Goal: Task Accomplishment & Management: Complete application form

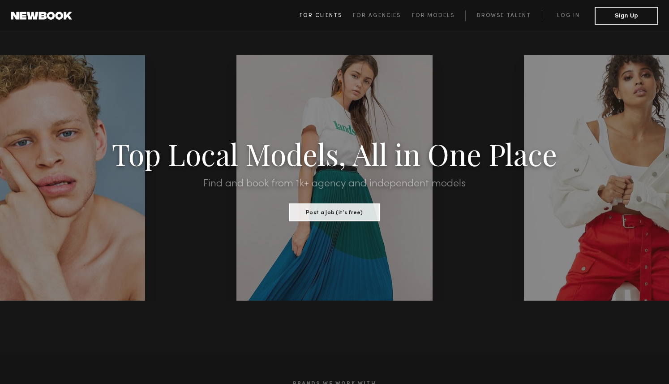
click at [328, 13] on span "For Clients" at bounding box center [321, 15] width 43 height 5
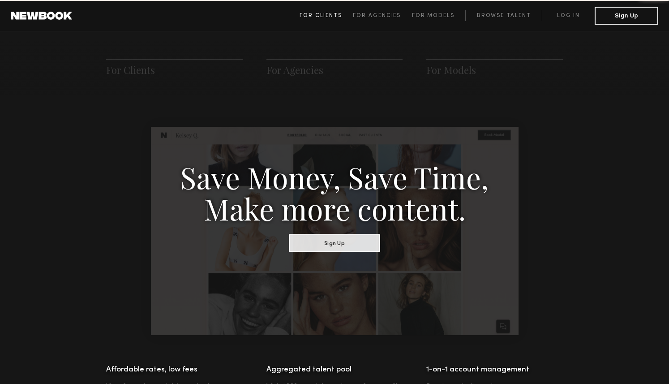
scroll to position [447, 0]
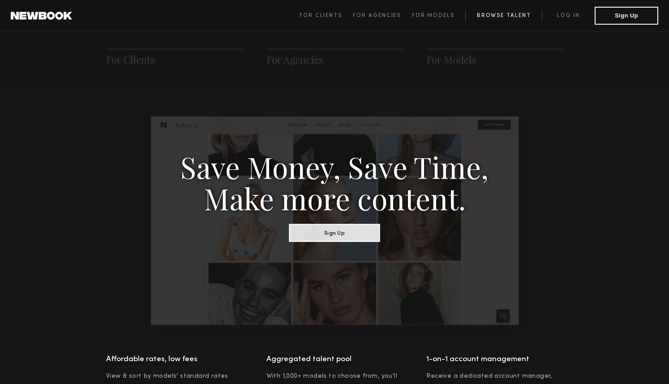
click at [510, 11] on link "Browse Talent" at bounding box center [503, 15] width 77 height 11
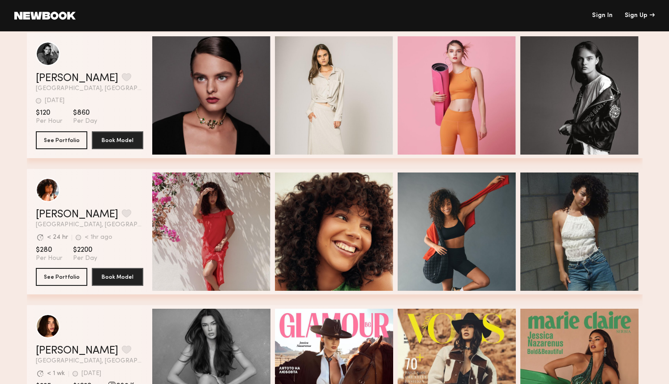
scroll to position [1476, 0]
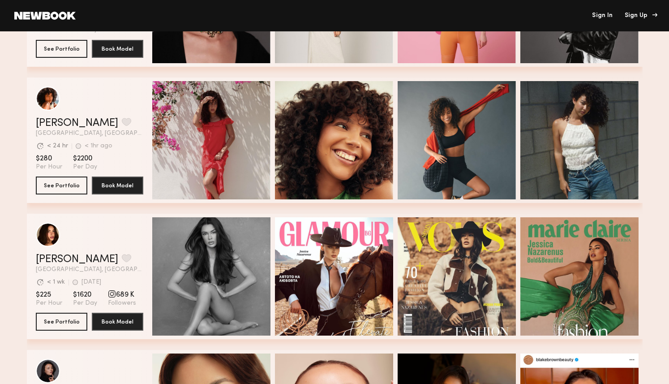
click at [641, 13] on div "Sign Up" at bounding box center [640, 16] width 30 height 6
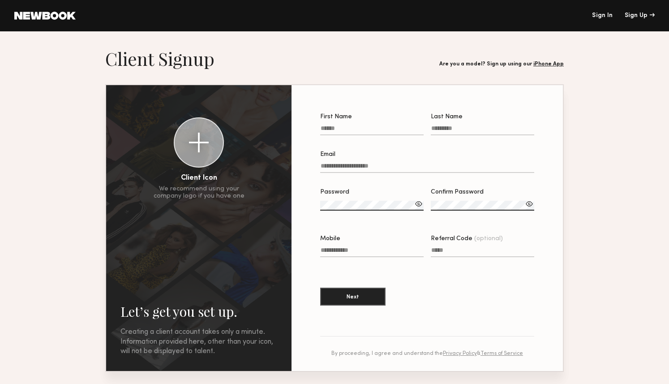
click at [361, 129] on input "First Name" at bounding box center [371, 130] width 103 height 10
type input "****"
type input "******"
type input "**********"
click at [204, 144] on div at bounding box center [199, 143] width 20 height 20
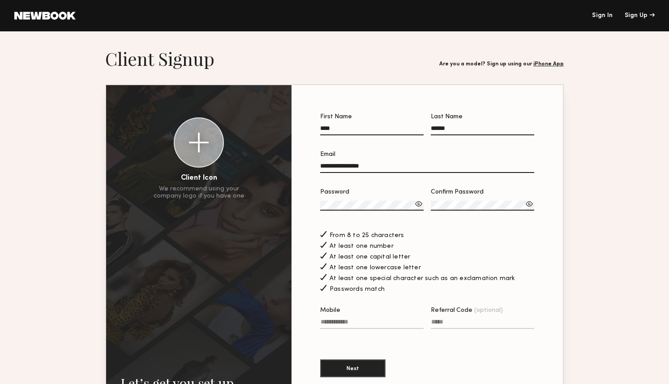
click at [571, 277] on section "**********" at bounding box center [334, 255] width 669 height 416
click at [379, 328] on input "Mobile Invalid phone format" at bounding box center [371, 323] width 103 height 10
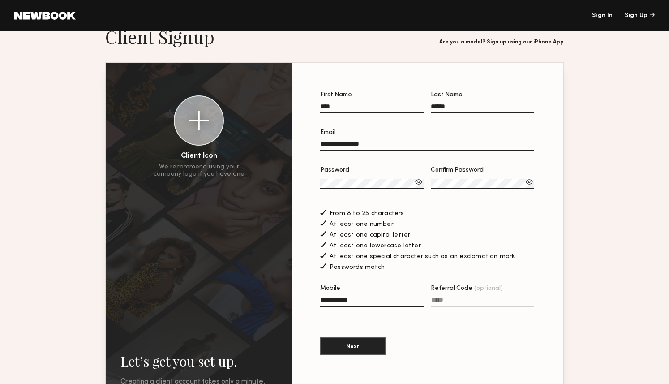
scroll to position [13, 0]
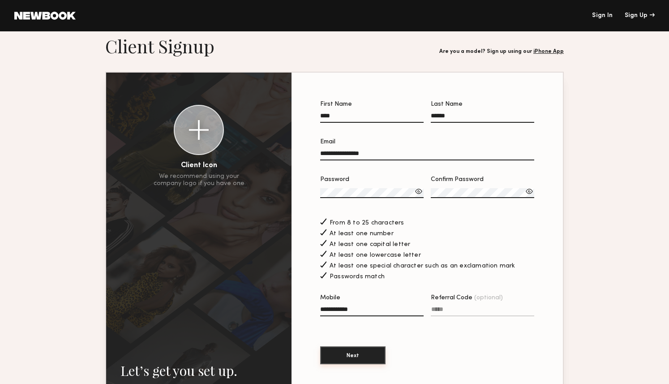
type input "**********"
click at [347, 363] on button "Next" at bounding box center [352, 355] width 65 height 18
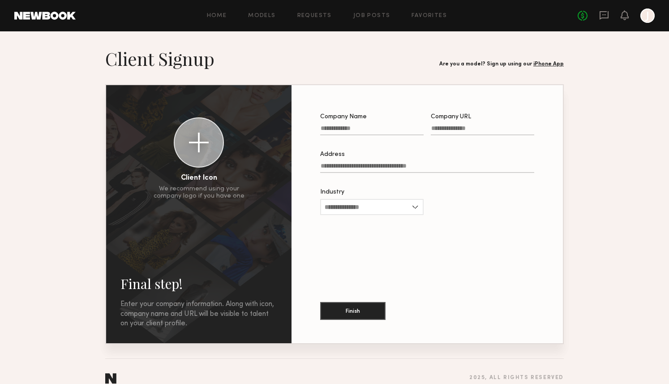
click at [364, 125] on label "Company Name" at bounding box center [371, 129] width 103 height 30
click at [364, 125] on input "Company Name" at bounding box center [371, 130] width 103 height 10
type input "**********"
click at [390, 167] on input "Address" at bounding box center [427, 168] width 214 height 10
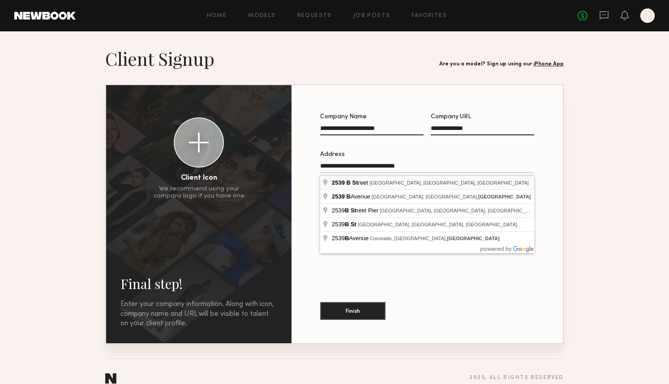
type input "**********"
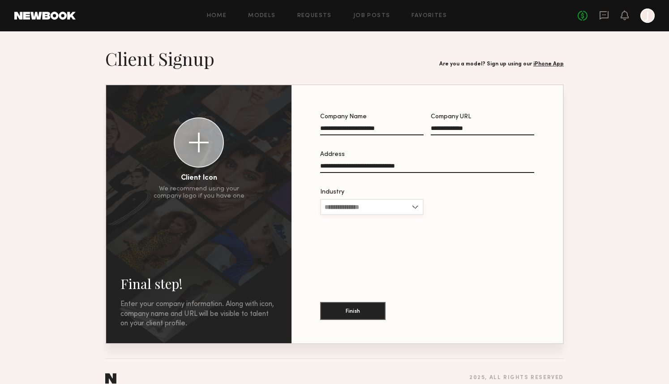
click at [393, 206] on input "Industry" at bounding box center [371, 207] width 103 height 16
click at [342, 306] on div "Other" at bounding box center [372, 308] width 102 height 14
type input "*****"
click at [472, 210] on input "Other Industry" at bounding box center [482, 209] width 103 height 10
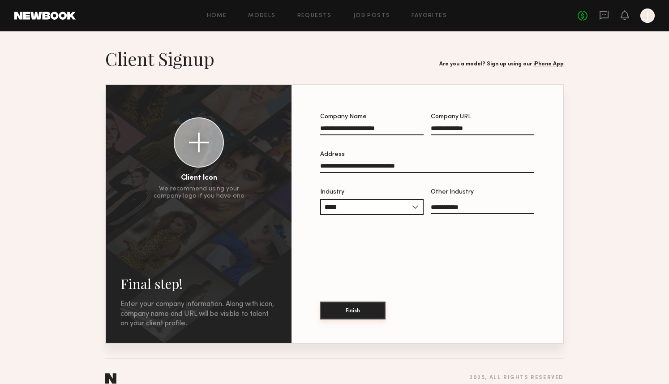
type input "**********"
click at [354, 312] on button "Finish" at bounding box center [352, 310] width 65 height 18
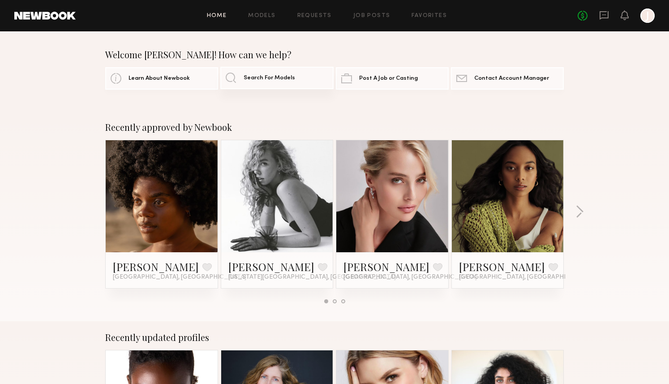
click at [274, 78] on span "Search For Models" at bounding box center [269, 78] width 51 height 6
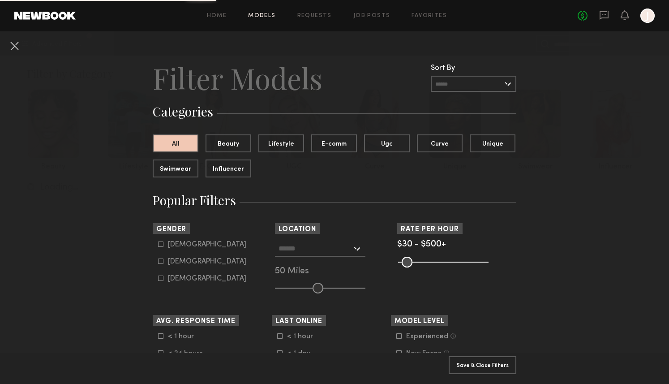
click at [490, 362] on button "Save & Close Filters" at bounding box center [483, 364] width 68 height 18
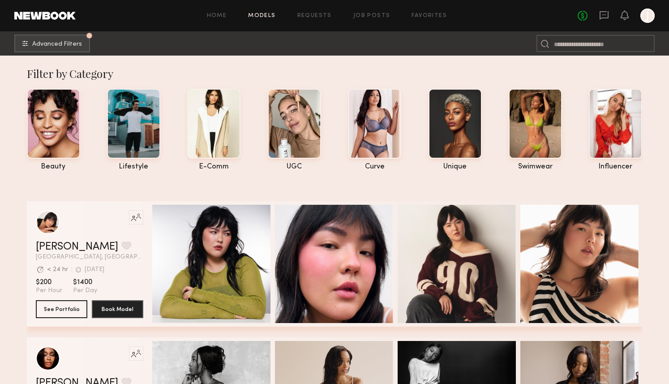
click at [558, 44] on input at bounding box center [595, 43] width 118 height 17
type input "*********"
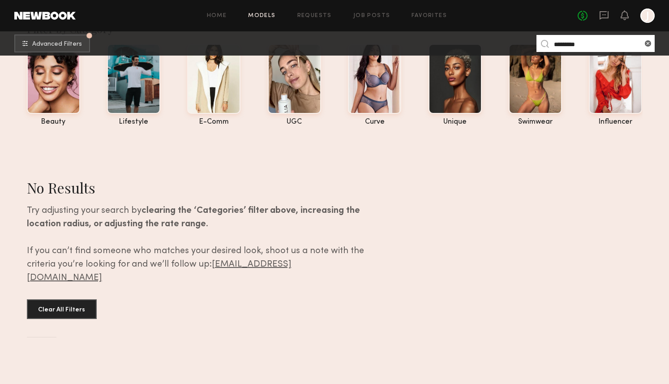
scroll to position [91, 0]
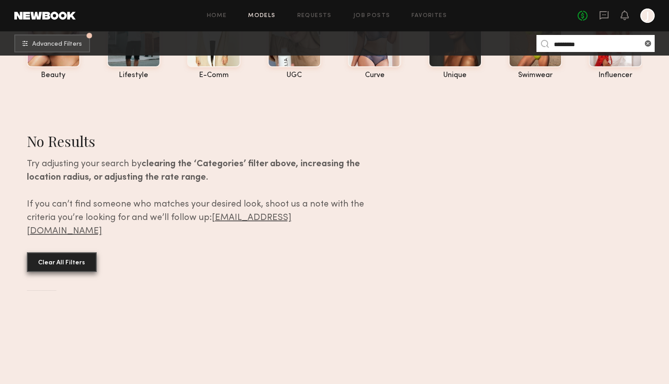
click at [52, 252] on button "Clear All Filters" at bounding box center [62, 262] width 70 height 20
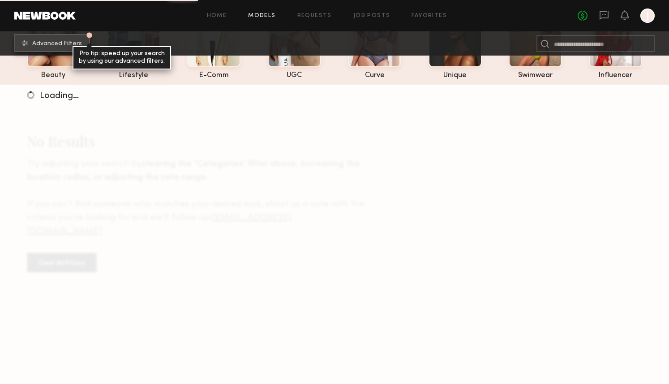
click at [24, 43] on common-icon "undefined" at bounding box center [24, 42] width 5 height 5
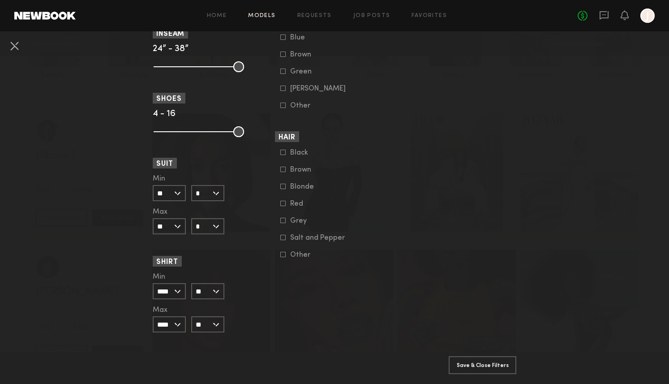
scroll to position [807, 0]
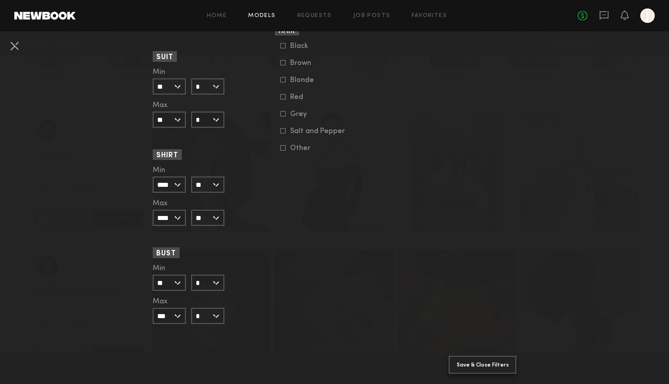
click at [493, 362] on button "Save & Close Filters" at bounding box center [483, 364] width 68 height 18
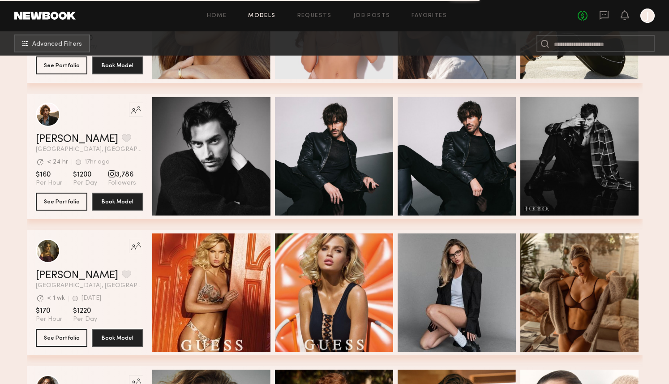
scroll to position [820, 0]
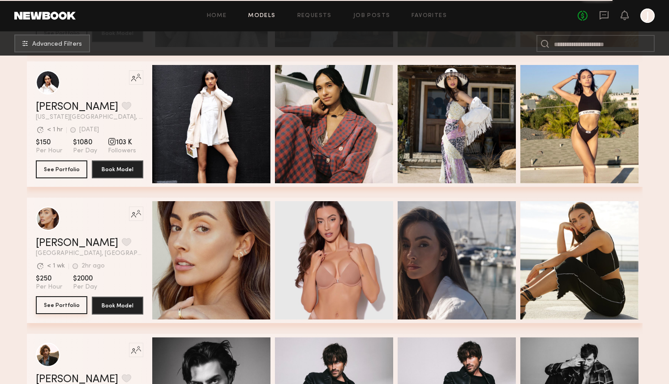
click at [71, 305] on button "See Portfolio" at bounding box center [61, 305] width 51 height 18
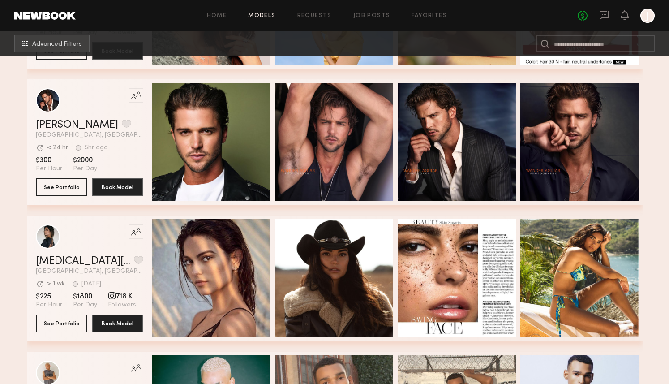
scroll to position [3629, 0]
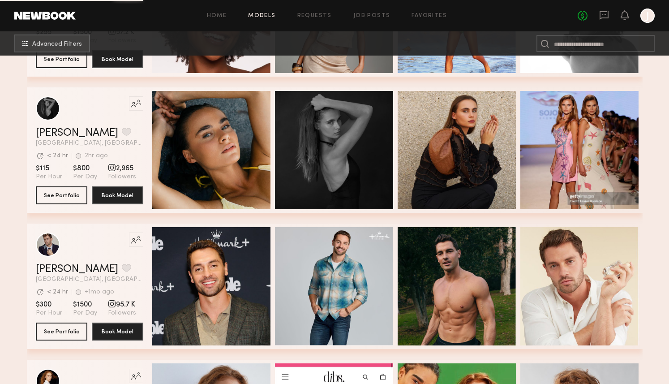
scroll to position [6374, 0]
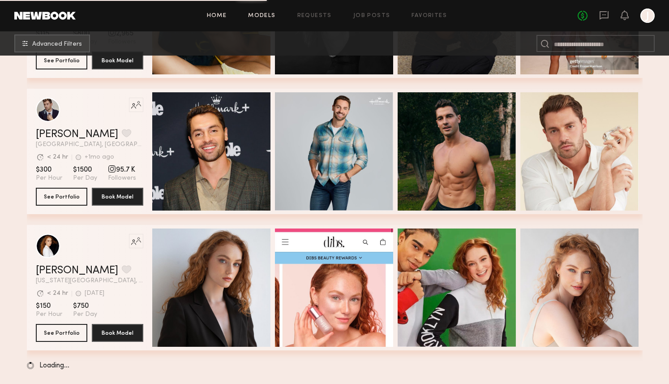
click at [221, 14] on link "Home" at bounding box center [217, 16] width 20 height 6
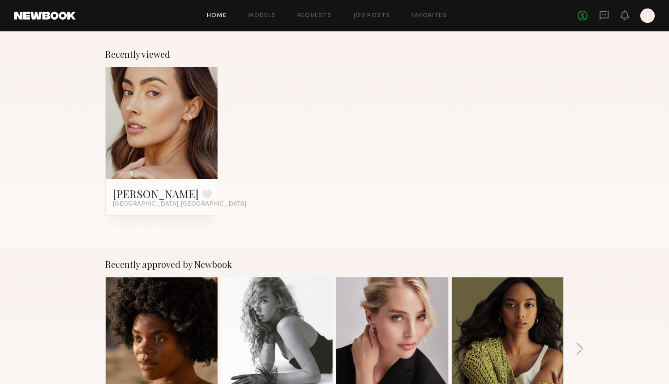
scroll to position [251, 0]
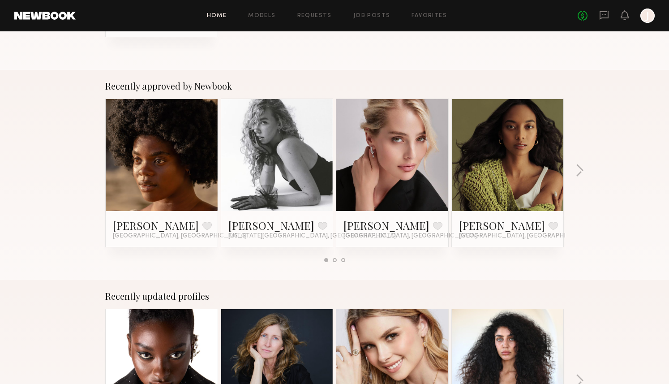
click at [58, 134] on div "Recently approved by Newbook Tinisee K. Favorite Los Angeles, CA Brooke M. Favo…" at bounding box center [334, 175] width 669 height 210
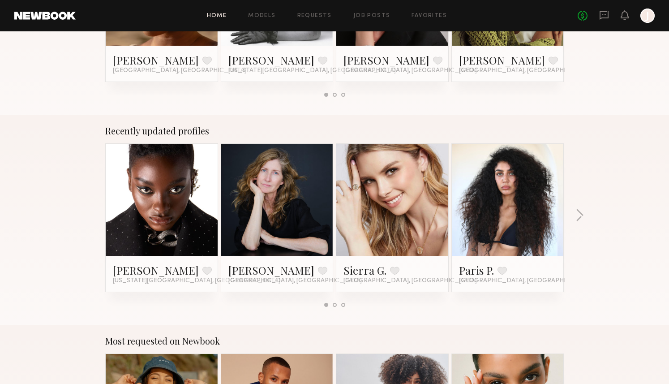
scroll to position [437, 0]
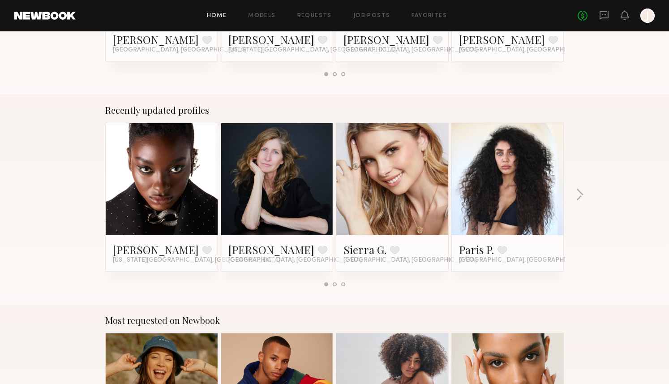
click at [59, 158] on div "Recently updated profiles Alice H. Favorite New York City, NY Lorna L. Favorite…" at bounding box center [334, 199] width 669 height 210
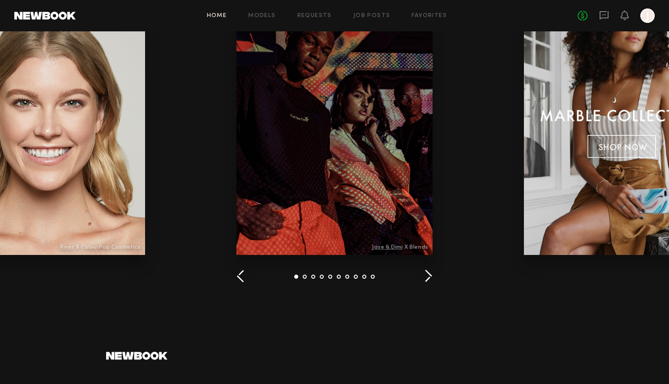
scroll to position [1183, 0]
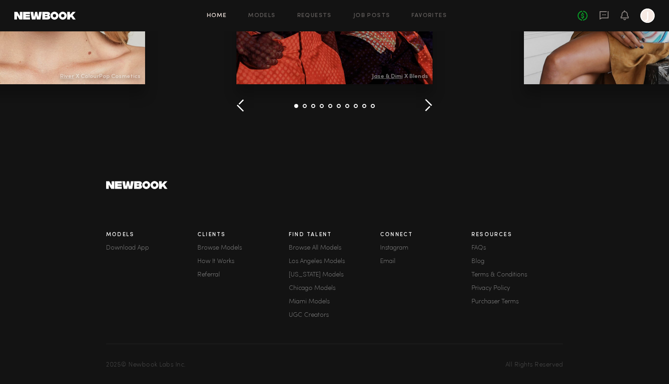
click at [232, 260] on link "How It Works" at bounding box center [242, 261] width 91 height 6
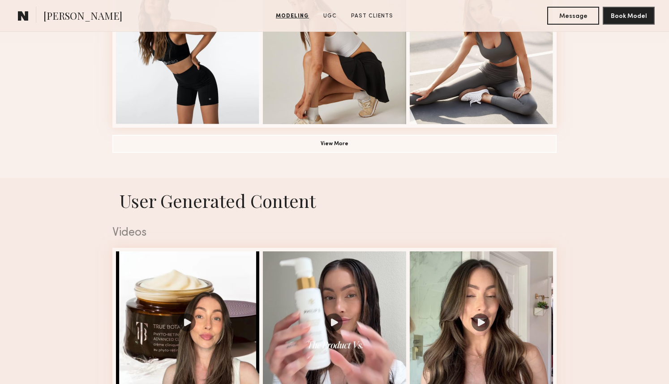
scroll to position [759, 0]
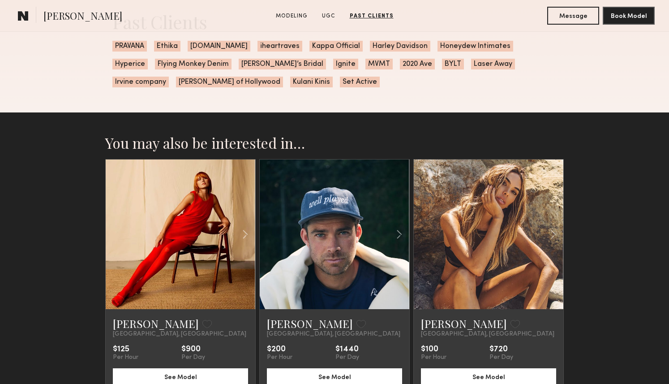
scroll to position [1700, 0]
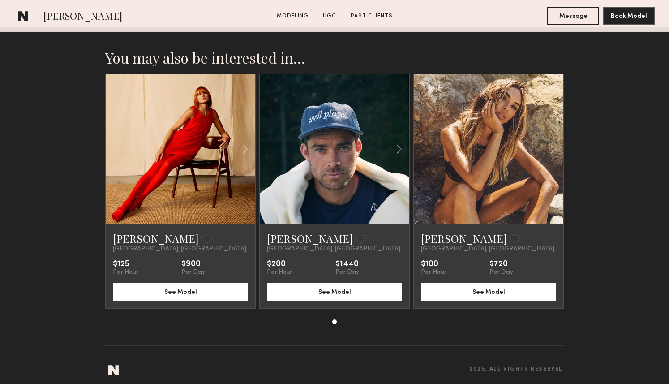
drag, startPoint x: 493, startPoint y: 178, endPoint x: 532, endPoint y: 5, distance: 177.6
click at [591, 186] on section "You may also be interested in… Emily S. Favorite San Clemente, CA $125 Per Hour…" at bounding box center [334, 208] width 669 height 362
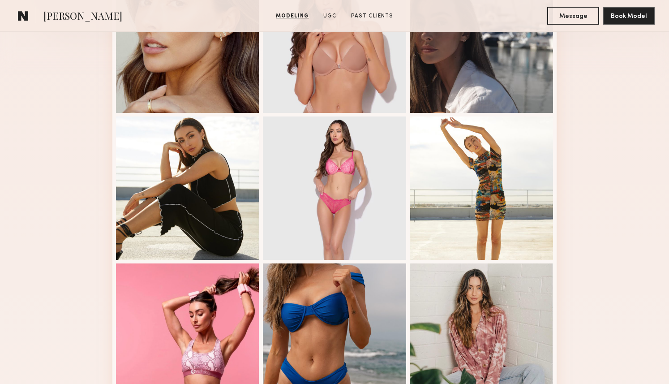
scroll to position [0, 0]
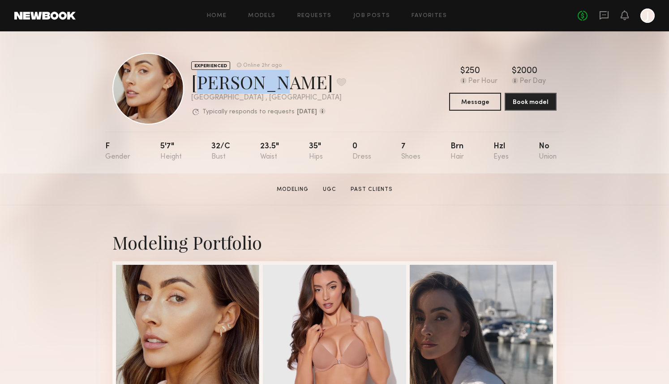
drag, startPoint x: 275, startPoint y: 86, endPoint x: 196, endPoint y: 82, distance: 79.8
click at [196, 82] on div "Hannah M. Favorite" at bounding box center [268, 82] width 155 height 24
copy div "Hannah M"
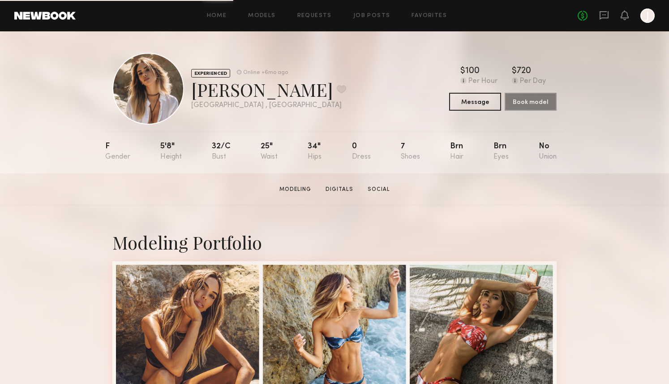
click at [176, 82] on div at bounding box center [148, 89] width 72 height 72
click at [59, 141] on div "EXPERIENCED Online +6mo ago [PERSON_NAME] Favorite [GEOGRAPHIC_DATA] , [GEOGRAP…" at bounding box center [334, 102] width 669 height 142
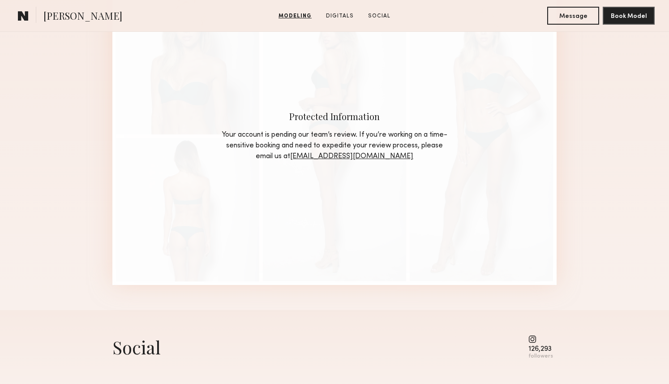
scroll to position [967, 0]
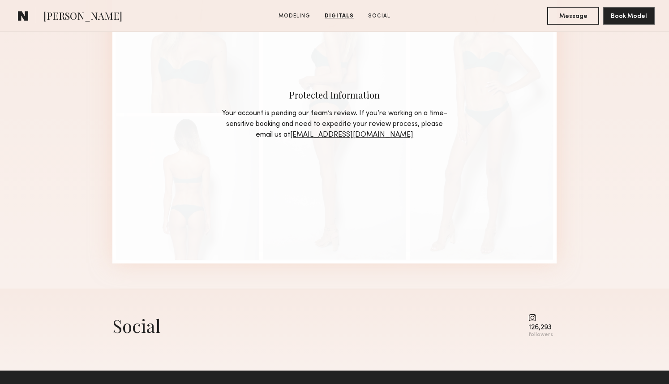
click at [59, 141] on div "Digitals Protected Information Your account is pending our team’s review. If yo…" at bounding box center [334, 99] width 669 height 378
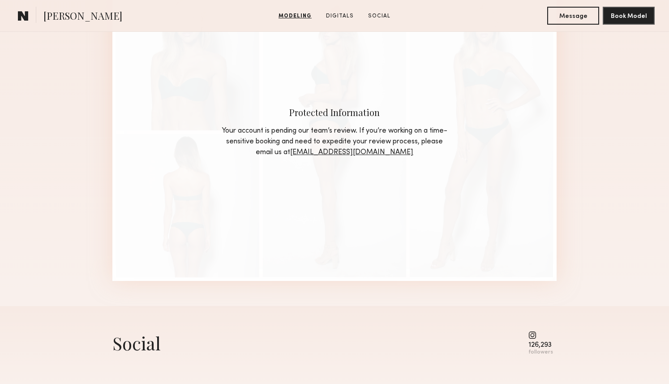
scroll to position [1035, 0]
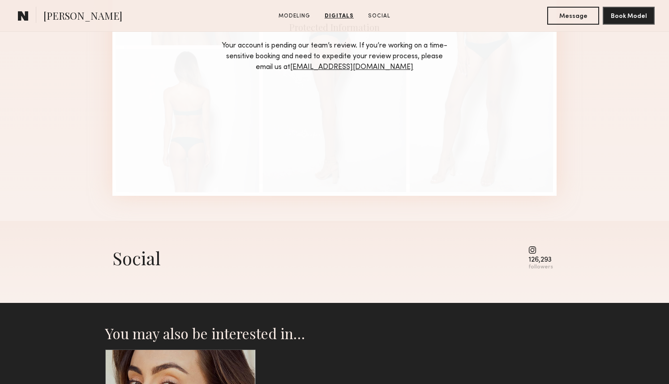
click at [532, 250] on common-icon at bounding box center [540, 250] width 25 height 8
click at [536, 261] on div "126,293" at bounding box center [540, 260] width 25 height 7
click at [537, 269] on div "followers" at bounding box center [540, 267] width 25 height 7
click at [533, 247] on common-icon at bounding box center [540, 250] width 25 height 8
click at [142, 269] on div "Social" at bounding box center [136, 258] width 48 height 24
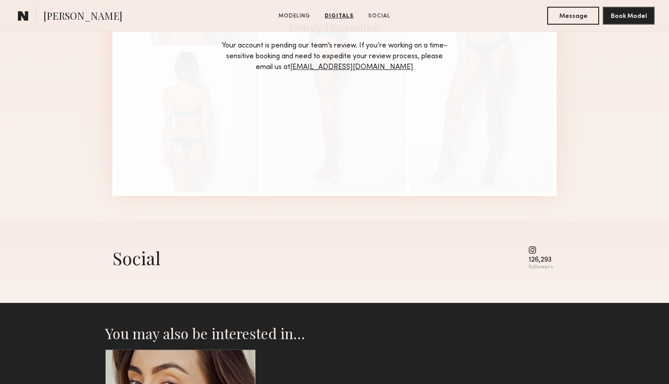
click at [373, 262] on div "Social 126,293 followers" at bounding box center [334, 258] width 444 height 25
click at [529, 246] on common-icon at bounding box center [540, 250] width 25 height 8
click at [537, 246] on common-icon at bounding box center [540, 250] width 25 height 8
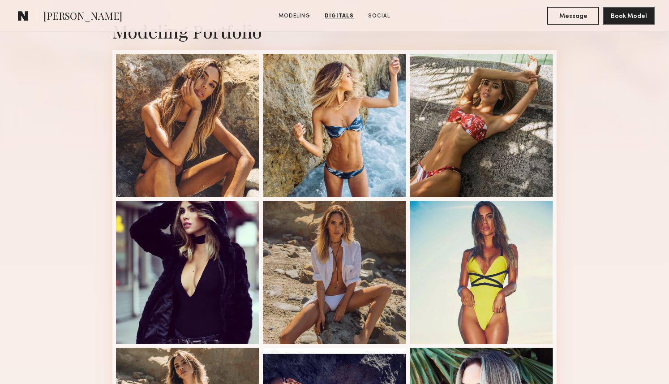
scroll to position [0, 0]
